Goal: Task Accomplishment & Management: Use online tool/utility

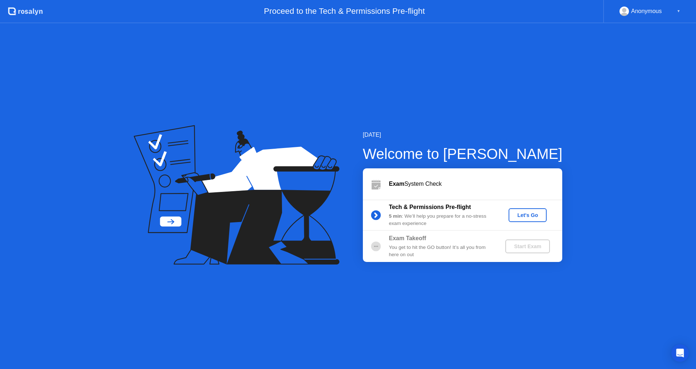
click at [534, 215] on div "Let's Go" at bounding box center [528, 215] width 32 height 6
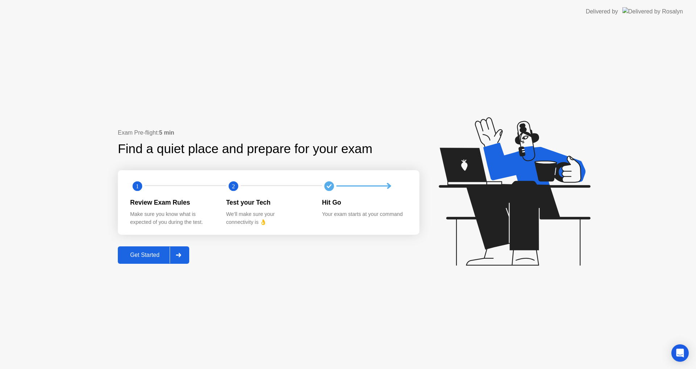
click at [148, 253] on div "Get Started" at bounding box center [145, 255] width 50 height 7
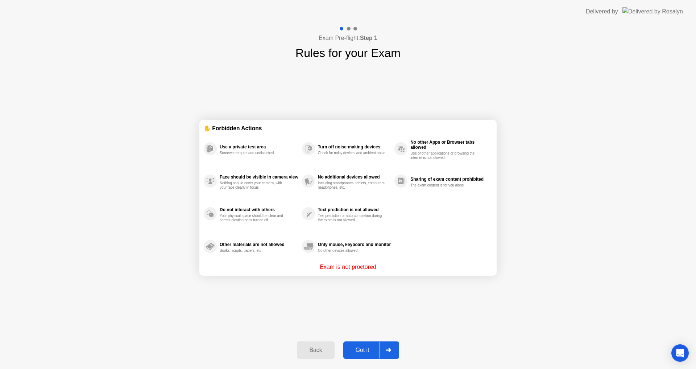
click at [364, 350] on div "Got it" at bounding box center [363, 350] width 34 height 7
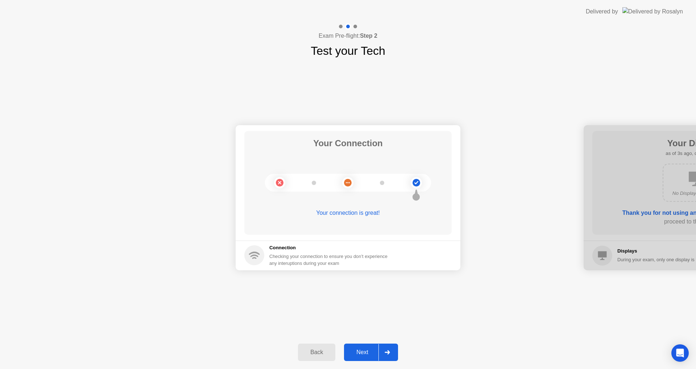
click at [367, 351] on div "Next" at bounding box center [362, 352] width 32 height 7
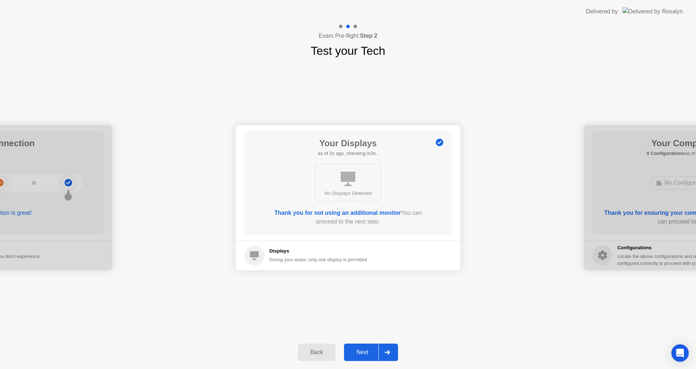
click at [368, 349] on div "Next" at bounding box center [362, 352] width 32 height 7
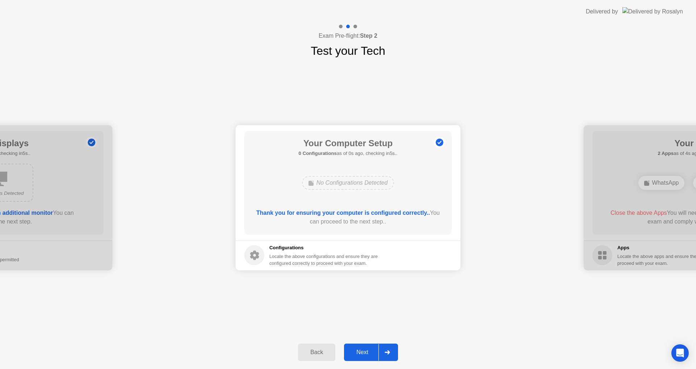
click at [368, 349] on div "Next" at bounding box center [362, 352] width 32 height 7
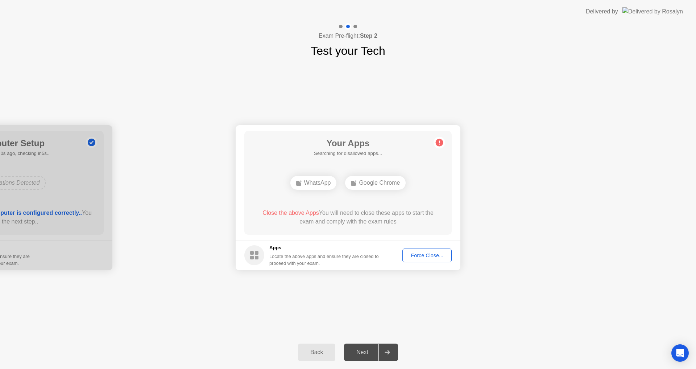
click at [429, 258] on div "Force Close..." at bounding box center [427, 255] width 44 height 6
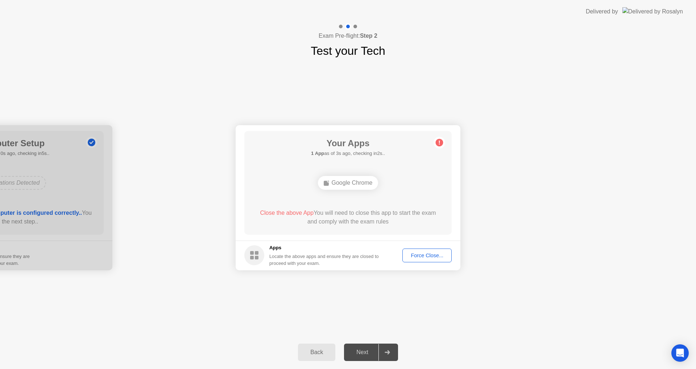
click at [420, 256] on div "Force Close..." at bounding box center [427, 255] width 44 height 6
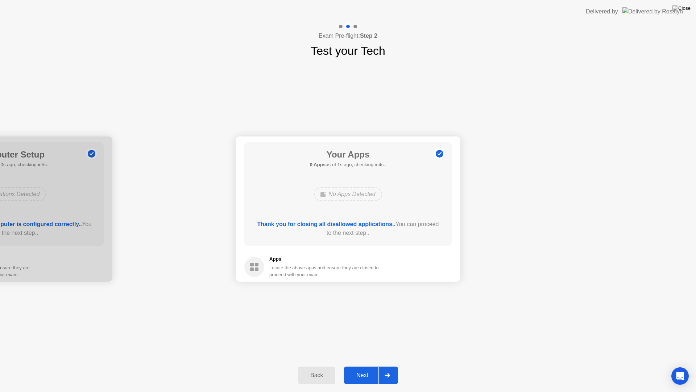
click at [363, 368] on div "Next" at bounding box center [362, 375] width 32 height 7
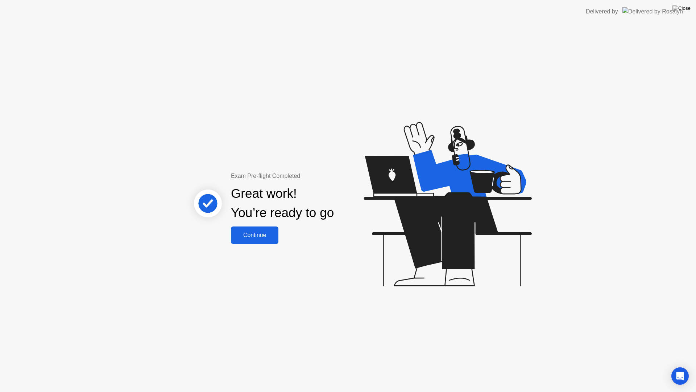
click at [261, 234] on div "Continue" at bounding box center [254, 235] width 43 height 7
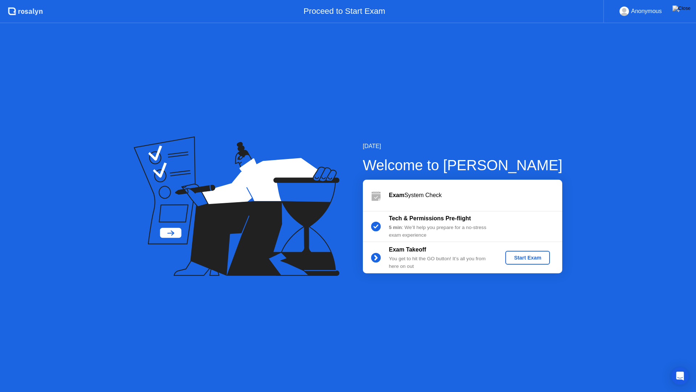
click at [523, 259] on div "Start Exam" at bounding box center [527, 258] width 39 height 6
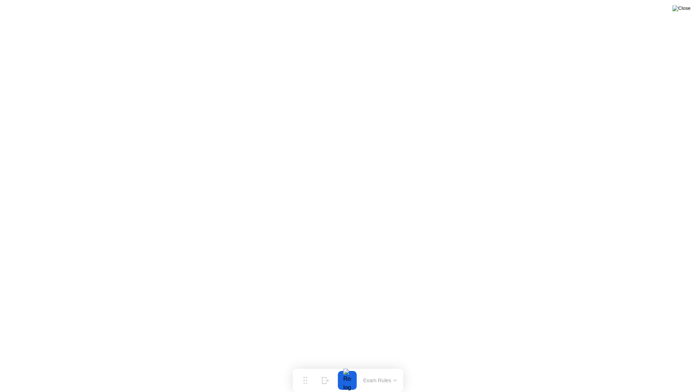
click at [684, 11] on img at bounding box center [682, 8] width 18 height 6
click at [610, 368] on div "End Proctoring Session" at bounding box center [637, 371] width 80 height 7
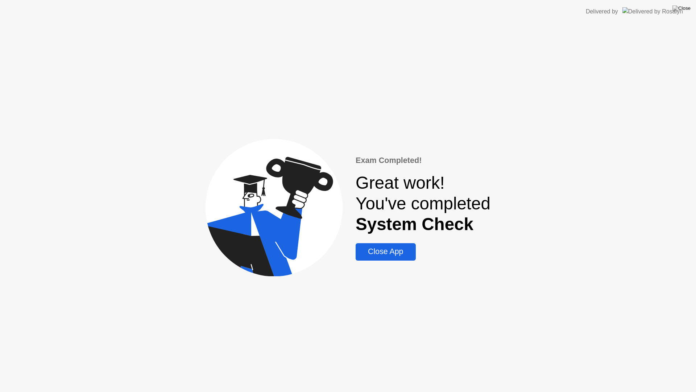
click at [390, 256] on div "Close App" at bounding box center [385, 251] width 55 height 9
